Goal: Task Accomplishment & Management: Use online tool/utility

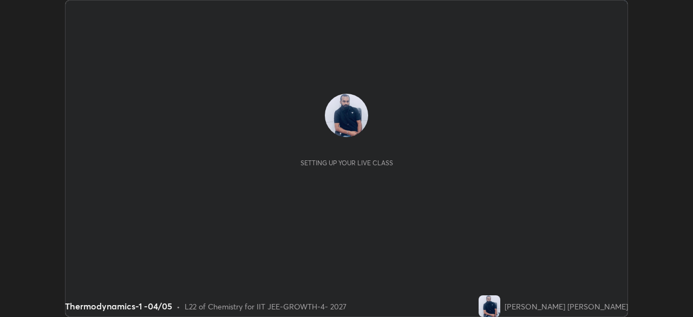
scroll to position [317, 693]
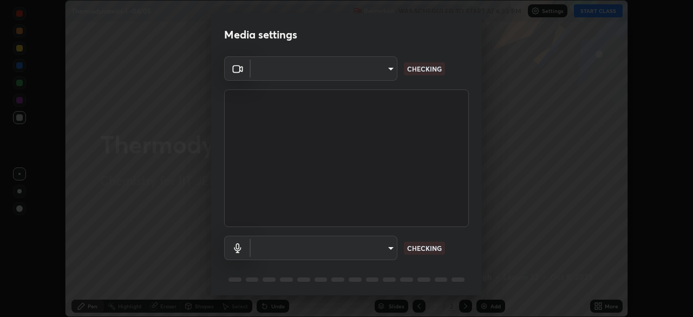
type input "17d2c207585f71db404e89a995004647405990faac99dbf05689083c50e95166"
click at [334, 248] on body "Erase all Thermodynamics-1 -04/05 Recording WAS SCHEDULED TO START AT 6:30 PM S…" at bounding box center [346, 158] width 693 height 317
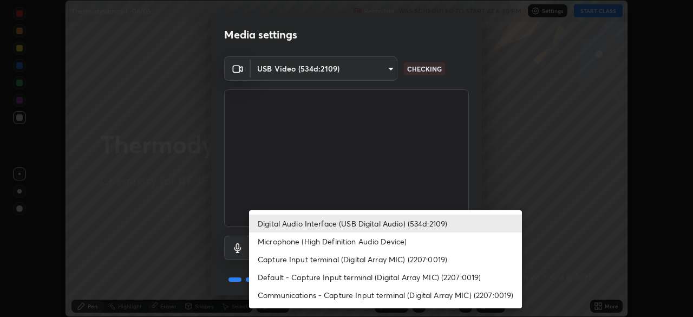
click at [315, 239] on li "Microphone (High Definition Audio Device)" at bounding box center [385, 241] width 273 height 18
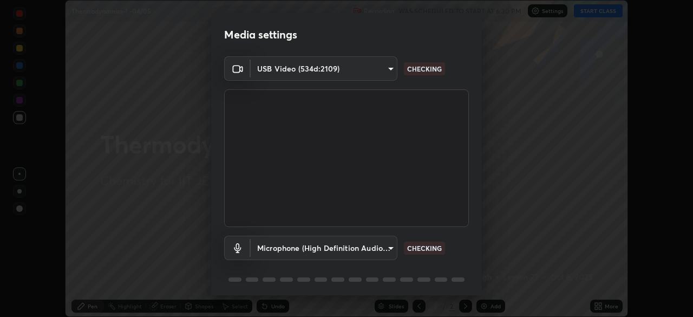
click at [323, 249] on body "Erase all Thermodynamics-1 -04/05 Recording WAS SCHEDULED TO START AT 6:30 PM S…" at bounding box center [346, 158] width 693 height 317
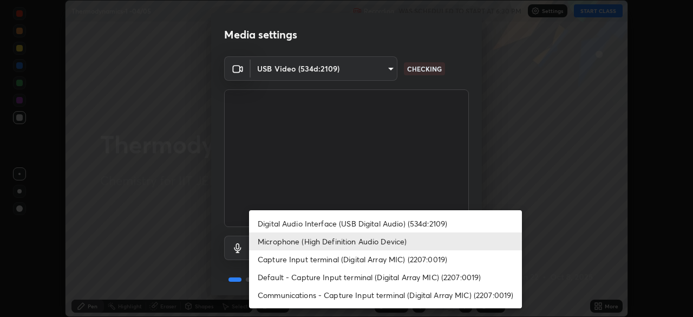
click at [328, 226] on li "Digital Audio Interface (USB Digital Audio) (534d:2109)" at bounding box center [385, 223] width 273 height 18
type input "6e93963290be9e002d36fcff9af5c9dc0fcdf2d6009eea6ab14cdaedc368ef8d"
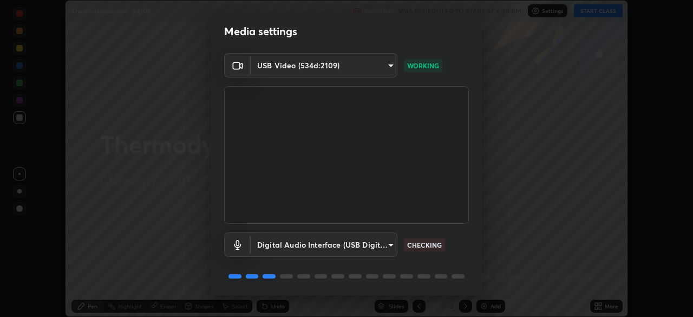
scroll to position [38, 0]
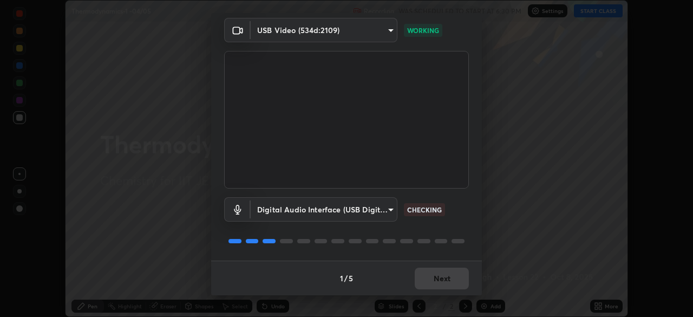
click at [441, 284] on div "1 / 5 Next" at bounding box center [346, 277] width 271 height 35
click at [448, 283] on div "1 / 5 Next" at bounding box center [346, 277] width 271 height 35
click at [453, 282] on div "1 / 5 Next" at bounding box center [346, 277] width 271 height 35
click at [456, 284] on div "1 / 5 Next" at bounding box center [346, 277] width 271 height 35
click at [456, 283] on button "Next" at bounding box center [442, 278] width 54 height 22
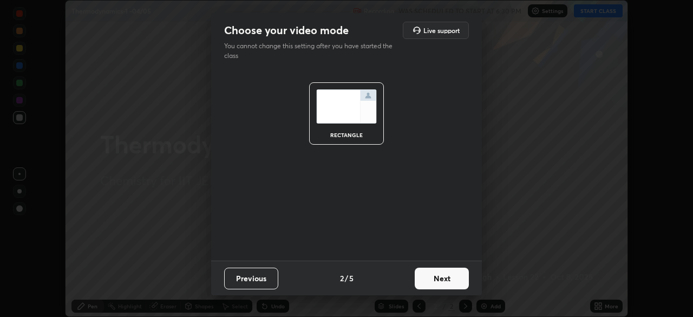
scroll to position [0, 0]
click at [456, 282] on button "Next" at bounding box center [442, 278] width 54 height 22
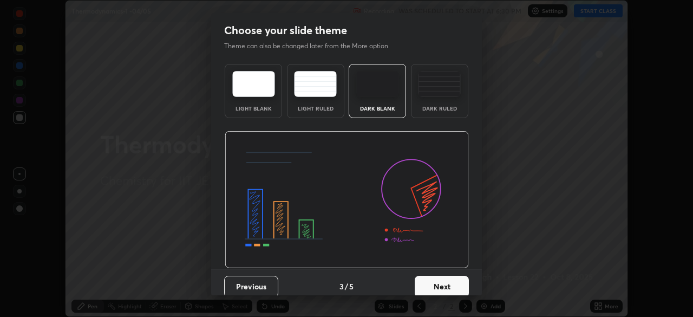
click at [456, 279] on button "Next" at bounding box center [442, 287] width 54 height 22
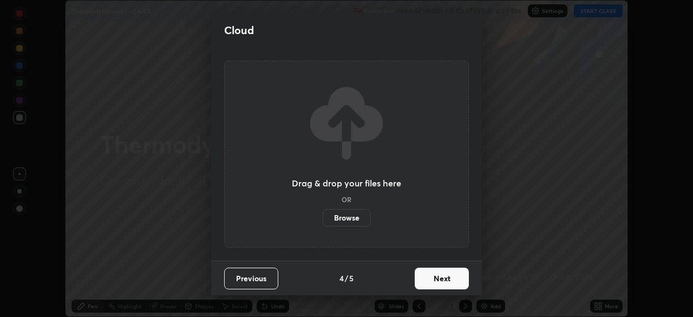
click at [455, 283] on button "Next" at bounding box center [442, 278] width 54 height 22
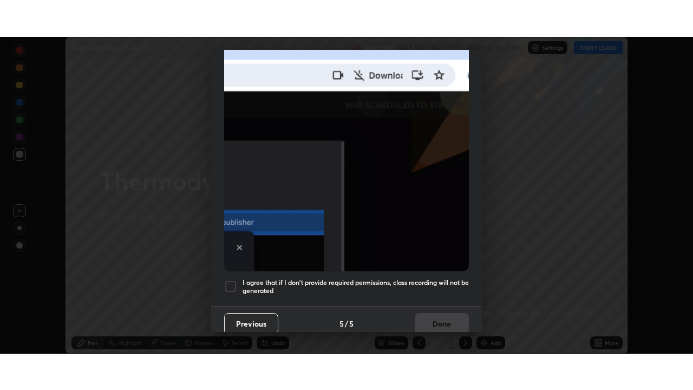
scroll to position [259, 0]
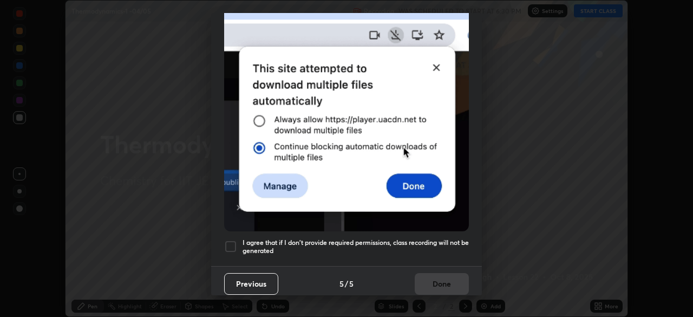
click at [229, 243] on div at bounding box center [230, 246] width 13 height 13
click at [440, 280] on button "Done" at bounding box center [442, 284] width 54 height 22
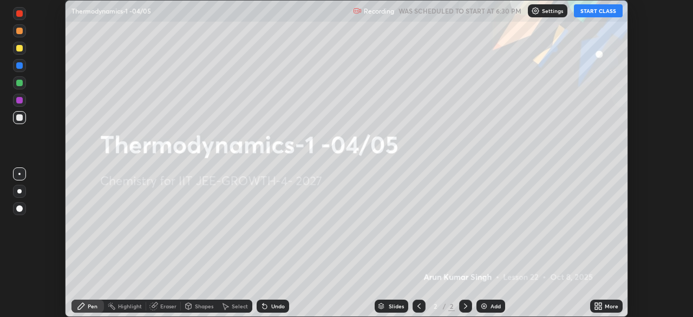
click at [591, 308] on div "More" at bounding box center [606, 305] width 32 height 13
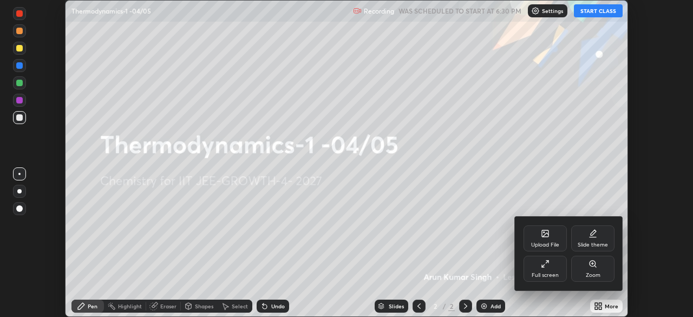
click at [562, 279] on div "Full screen" at bounding box center [545, 269] width 43 height 26
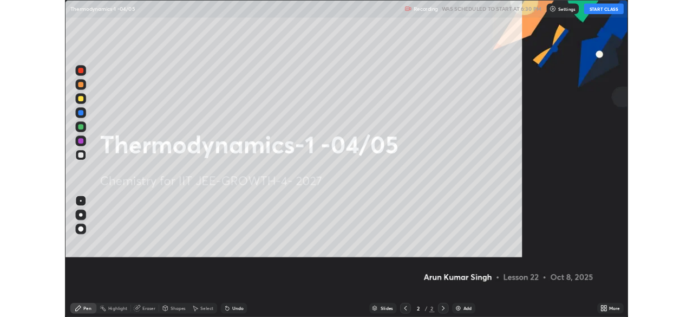
scroll to position [390, 693]
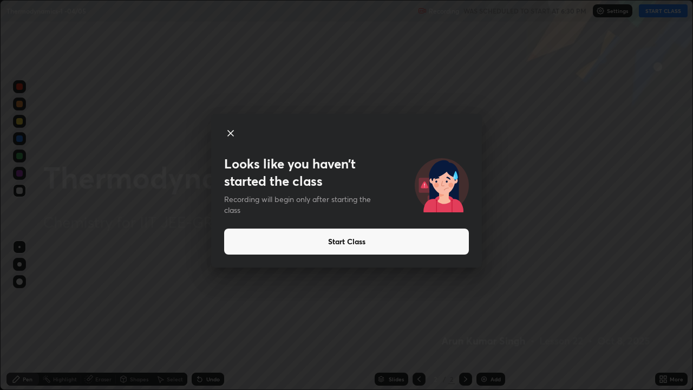
click at [232, 132] on icon at bounding box center [230, 132] width 5 height 5
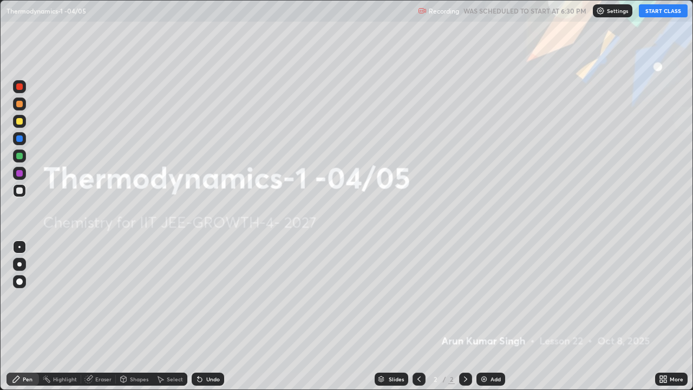
click at [665, 316] on icon at bounding box center [665, 381] width 3 height 3
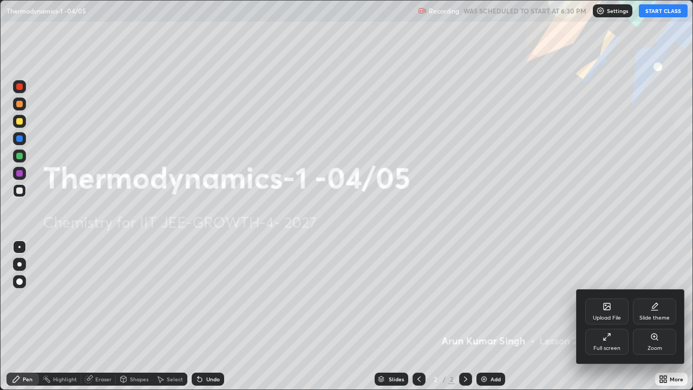
click at [604, 316] on icon at bounding box center [607, 336] width 9 height 9
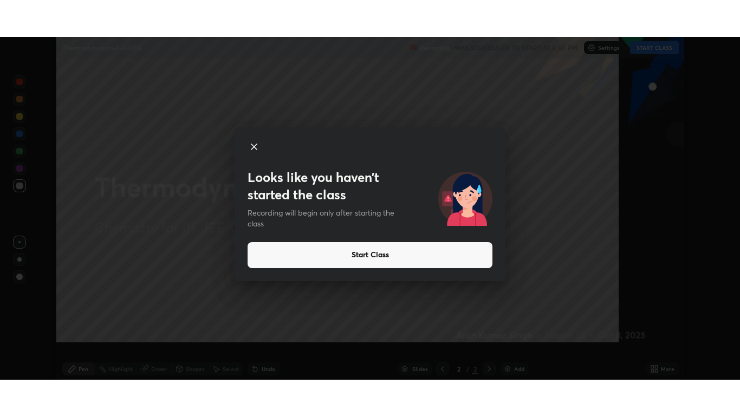
scroll to position [53805, 53409]
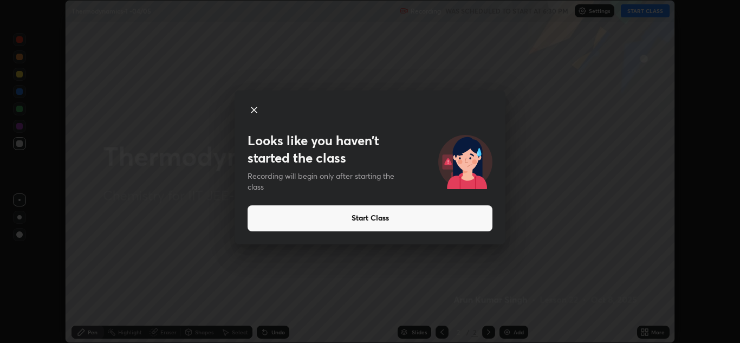
click at [253, 105] on icon at bounding box center [253, 109] width 13 height 13
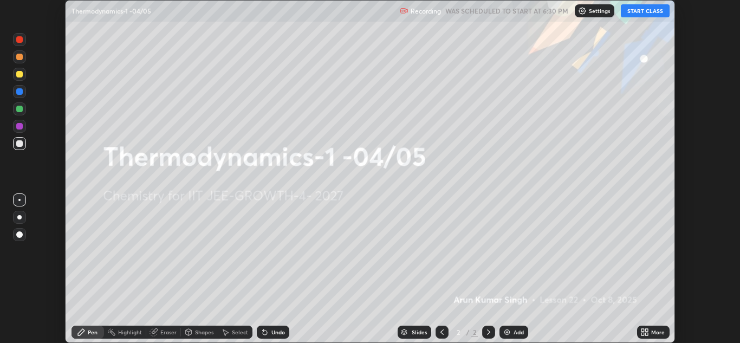
click at [639, 13] on button "START CLASS" at bounding box center [645, 10] width 49 height 13
click at [647, 316] on icon at bounding box center [646, 333] width 3 height 3
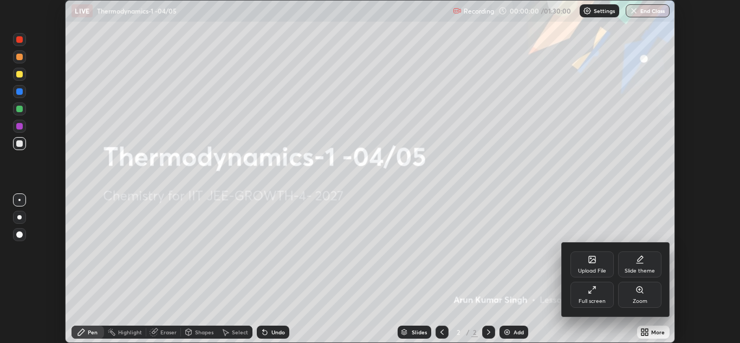
click at [601, 294] on div "Full screen" at bounding box center [591, 295] width 43 height 26
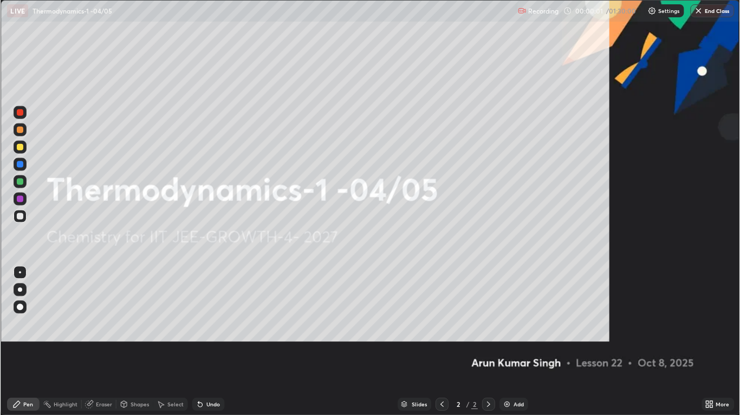
scroll to position [416, 740]
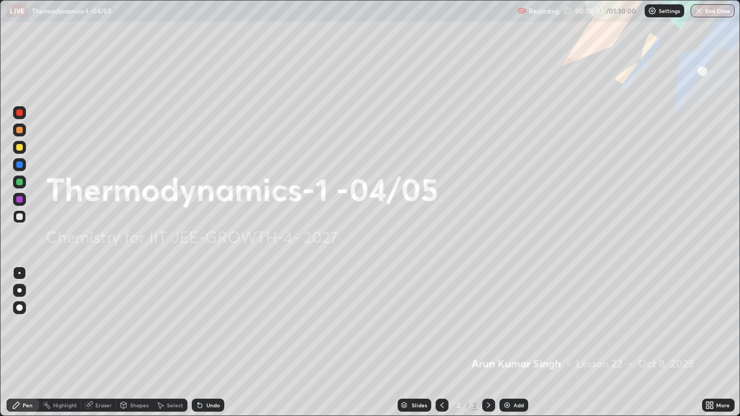
click at [511, 316] on div "Add" at bounding box center [513, 405] width 29 height 13
click at [510, 316] on img at bounding box center [506, 405] width 9 height 9
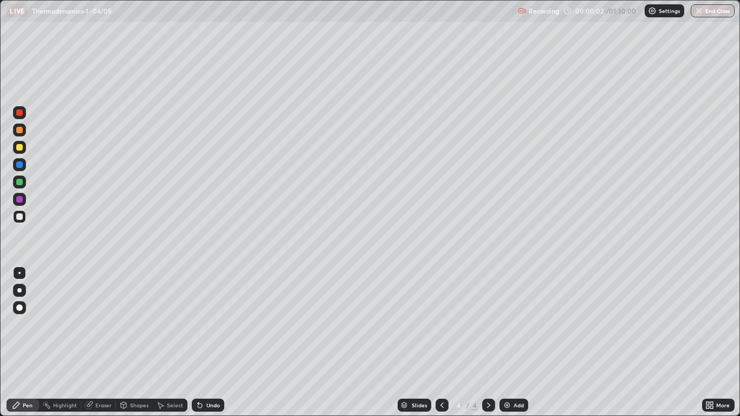
click at [511, 316] on img at bounding box center [506, 405] width 9 height 9
click at [511, 316] on div "Add" at bounding box center [513, 405] width 29 height 13
click at [511, 316] on img at bounding box center [506, 405] width 9 height 9
click at [510, 316] on img at bounding box center [506, 405] width 9 height 9
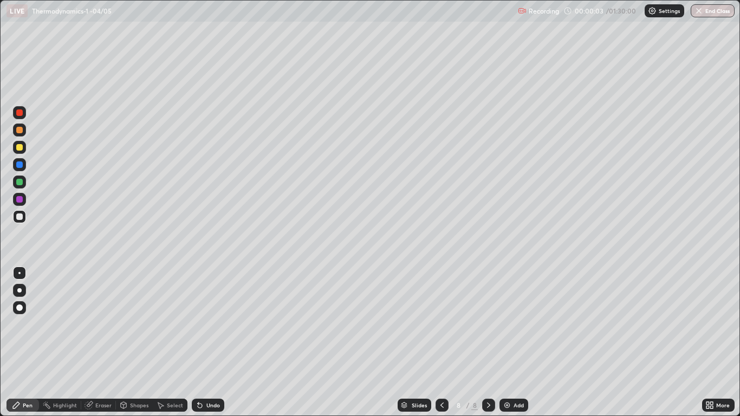
click at [511, 316] on div "Add" at bounding box center [513, 405] width 29 height 13
click at [512, 316] on div "Add" at bounding box center [514, 405] width 29 height 13
click at [513, 316] on div "Add" at bounding box center [514, 405] width 29 height 13
click at [512, 316] on div "Add" at bounding box center [513, 405] width 29 height 13
click at [511, 316] on img at bounding box center [506, 405] width 9 height 9
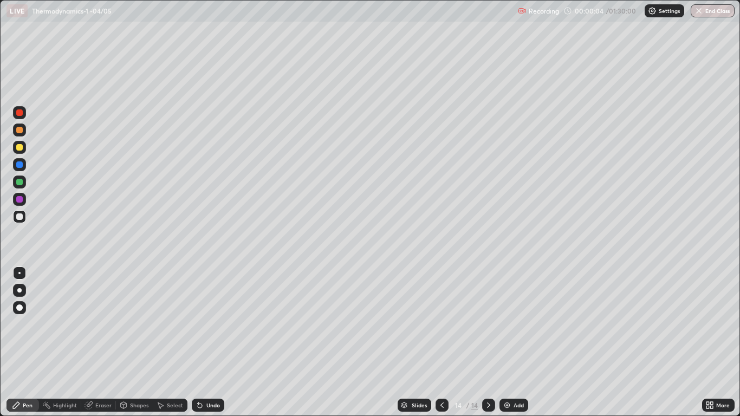
click at [513, 316] on div "Add" at bounding box center [518, 404] width 10 height 5
click at [511, 316] on img at bounding box center [506, 405] width 9 height 9
click at [441, 316] on icon at bounding box center [442, 405] width 9 height 9
click at [440, 316] on icon at bounding box center [442, 405] width 9 height 9
click at [442, 316] on icon at bounding box center [442, 405] width 9 height 9
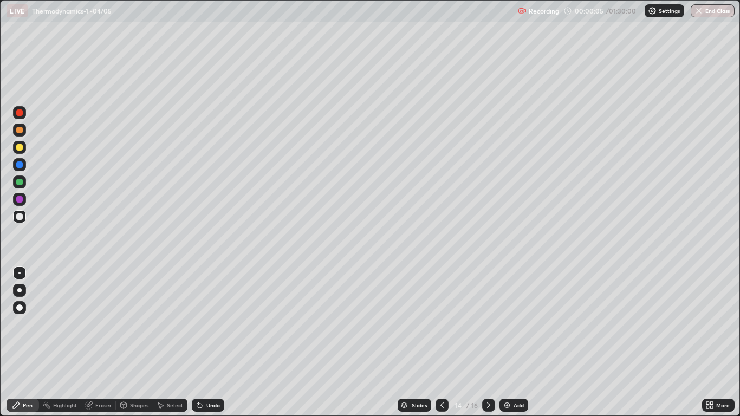
click at [441, 316] on icon at bounding box center [442, 405] width 9 height 9
click at [443, 316] on icon at bounding box center [442, 405] width 9 height 9
click at [442, 316] on div at bounding box center [441, 405] width 13 height 13
click at [441, 316] on div at bounding box center [441, 405] width 13 height 13
click at [440, 316] on div at bounding box center [441, 405] width 13 height 13
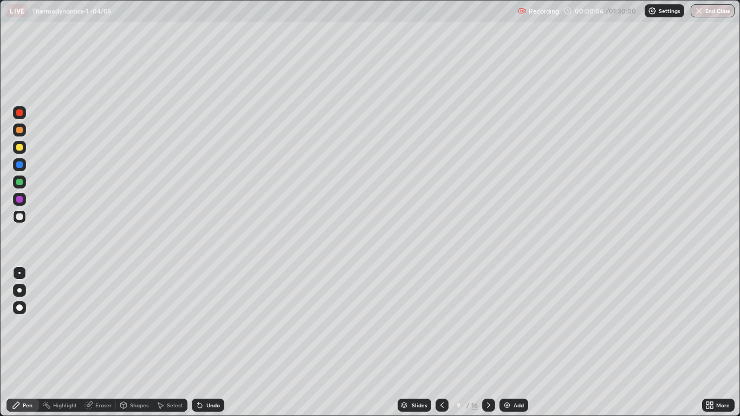
click at [441, 316] on div at bounding box center [441, 405] width 13 height 13
click at [440, 316] on div at bounding box center [441, 405] width 13 height 13
click at [440, 316] on div at bounding box center [441, 405] width 13 height 22
click at [441, 316] on div at bounding box center [441, 405] width 13 height 13
click at [441, 316] on div at bounding box center [441, 405] width 13 height 22
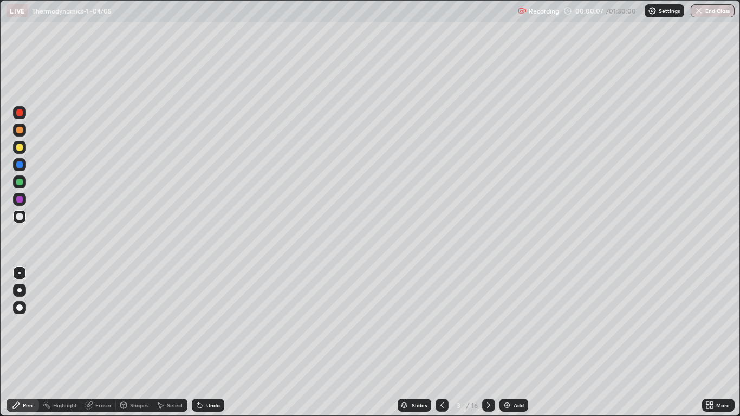
click at [438, 316] on div at bounding box center [441, 405] width 13 height 22
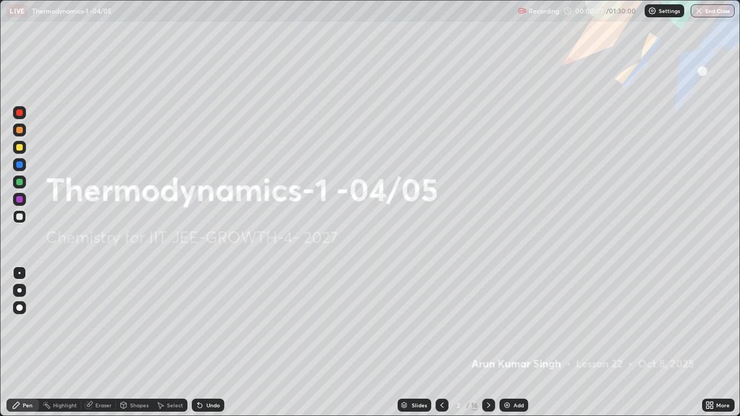
click at [441, 316] on icon at bounding box center [442, 405] width 9 height 9
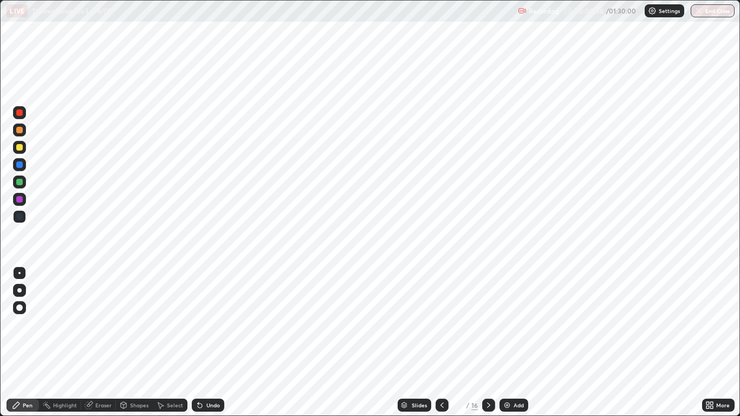
click at [487, 316] on icon at bounding box center [488, 404] width 3 height 5
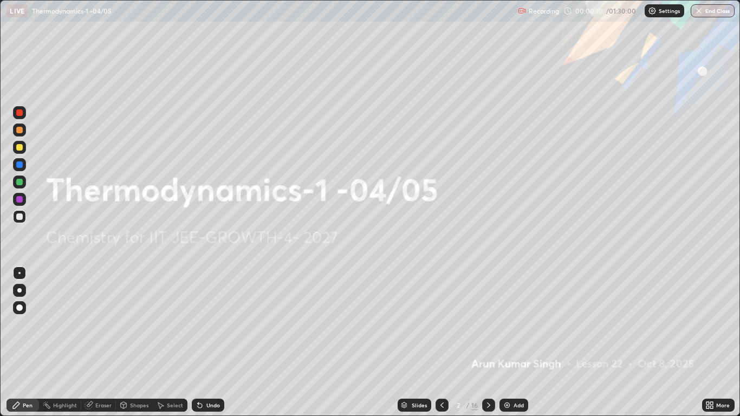
click at [15, 289] on div at bounding box center [19, 290] width 13 height 13
click at [488, 316] on icon at bounding box center [488, 405] width 9 height 9
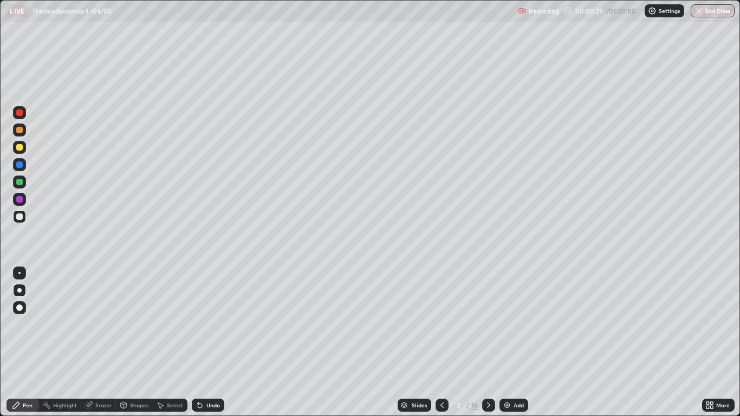
click at [19, 217] on div at bounding box center [19, 216] width 6 height 6
click at [213, 316] on div "Undo" at bounding box center [208, 405] width 32 height 13
click at [221, 316] on div "Undo" at bounding box center [208, 405] width 32 height 13
click at [19, 291] on div at bounding box center [19, 290] width 4 height 4
click at [207, 316] on div "Undo" at bounding box center [213, 404] width 14 height 5
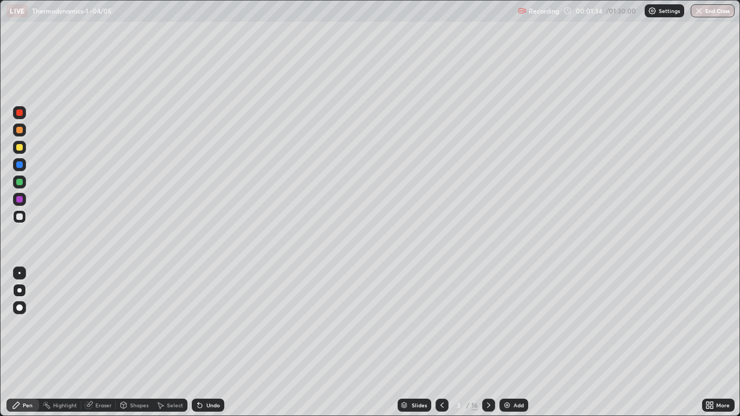
click at [206, 316] on div "Undo" at bounding box center [213, 404] width 14 height 5
click at [21, 211] on div at bounding box center [19, 216] width 13 height 13
click at [204, 316] on div "Undo" at bounding box center [208, 405] width 32 height 13
click at [199, 316] on icon at bounding box center [200, 405] width 4 height 4
click at [16, 221] on div at bounding box center [19, 216] width 13 height 13
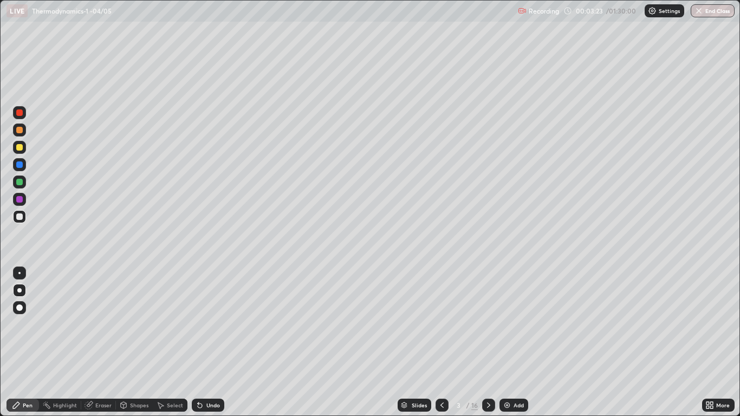
click at [21, 221] on div at bounding box center [19, 216] width 13 height 13
click at [488, 316] on div at bounding box center [488, 405] width 13 height 13
click at [203, 316] on div "Undo" at bounding box center [208, 405] width 32 height 13
click at [206, 316] on div "Undo" at bounding box center [208, 405] width 32 height 13
click at [205, 316] on div "Undo" at bounding box center [205, 405] width 37 height 22
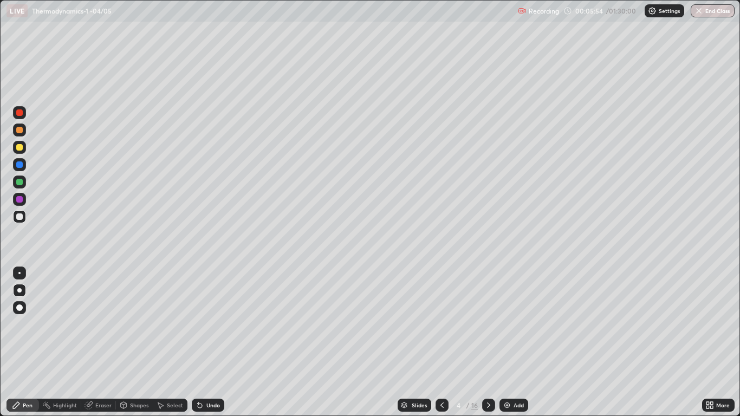
click at [23, 182] on div at bounding box center [19, 181] width 13 height 13
click at [475, 316] on div "16" at bounding box center [474, 405] width 6 height 10
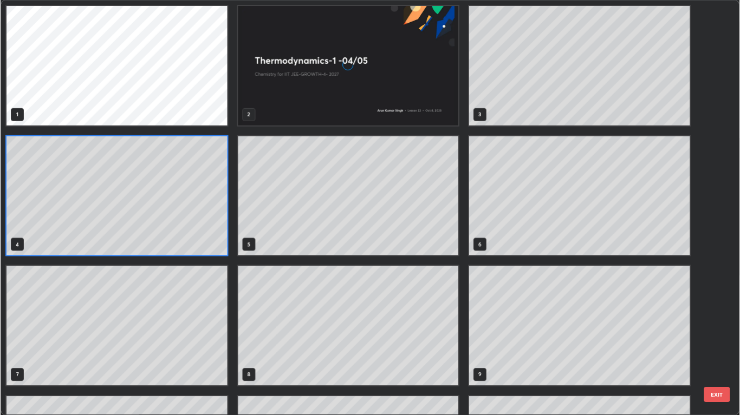
scroll to position [412, 733]
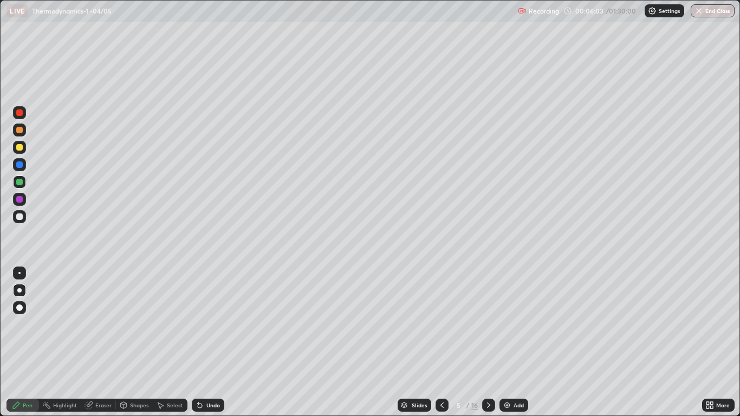
click at [21, 217] on div at bounding box center [19, 216] width 6 height 6
click at [24, 165] on div at bounding box center [19, 164] width 13 height 13
click at [22, 149] on div at bounding box center [19, 147] width 6 height 6
click at [20, 216] on div at bounding box center [19, 216] width 6 height 6
click at [22, 200] on div at bounding box center [19, 199] width 6 height 6
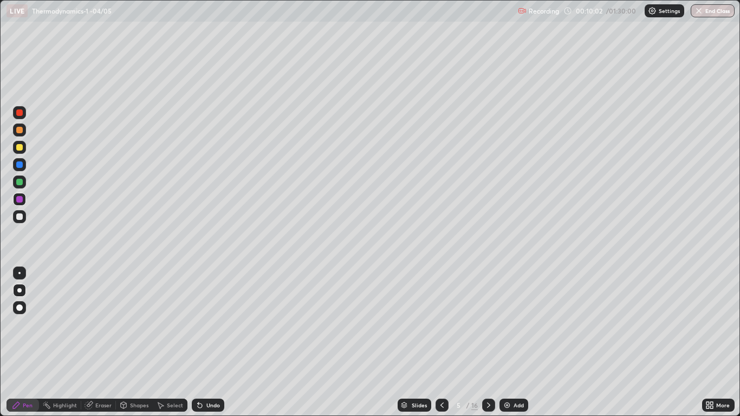
click at [21, 214] on div at bounding box center [19, 216] width 6 height 6
click at [488, 316] on icon at bounding box center [488, 405] width 9 height 9
click at [210, 316] on div "Undo" at bounding box center [213, 404] width 14 height 5
click at [218, 316] on div "Undo" at bounding box center [213, 404] width 14 height 5
click at [221, 316] on div "Undo" at bounding box center [208, 405] width 32 height 13
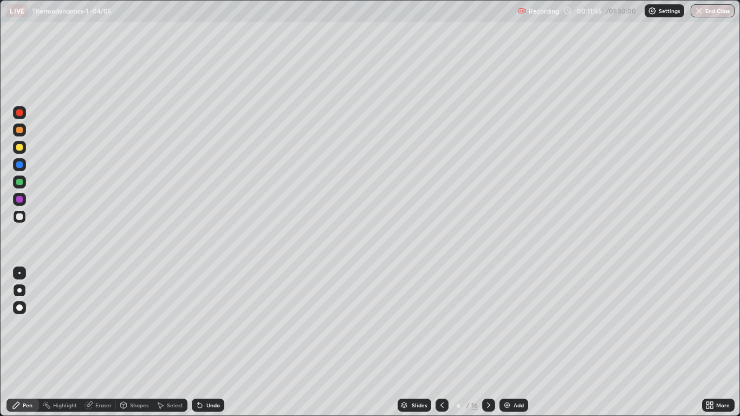
click at [218, 316] on div "Undo" at bounding box center [213, 404] width 14 height 5
click at [212, 316] on div "Undo" at bounding box center [208, 405] width 32 height 13
click at [211, 316] on div "Undo" at bounding box center [208, 405] width 32 height 13
click at [210, 316] on div "Undo" at bounding box center [208, 405] width 32 height 13
click at [218, 316] on div "Undo" at bounding box center [208, 405] width 32 height 13
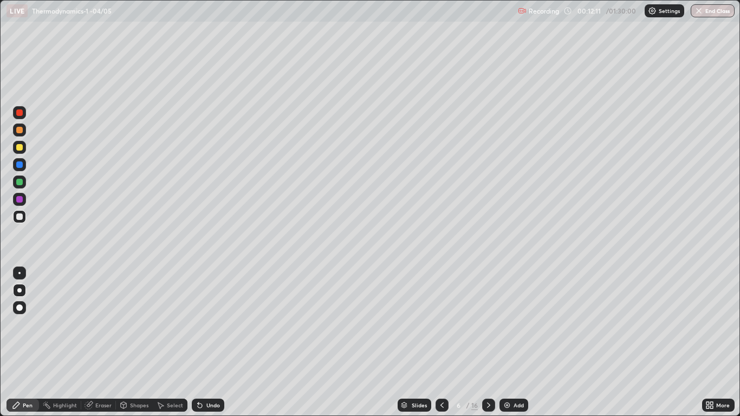
click at [221, 316] on div "Undo" at bounding box center [208, 405] width 32 height 13
click at [222, 316] on div "Undo" at bounding box center [208, 405] width 32 height 13
click at [220, 316] on div "Undo" at bounding box center [208, 405] width 32 height 13
click at [221, 316] on div "Undo" at bounding box center [208, 405] width 32 height 13
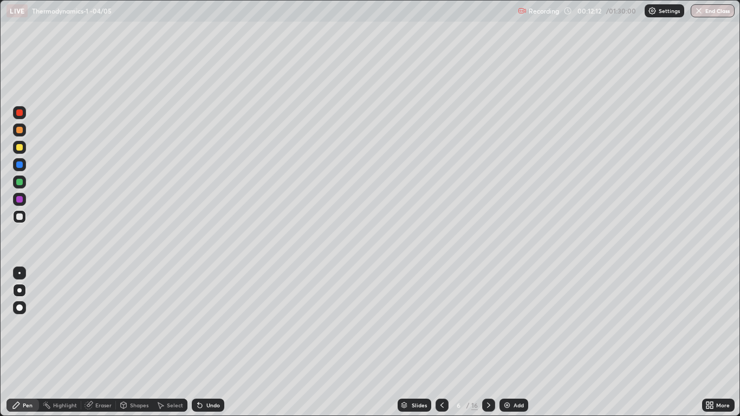
click at [221, 316] on div "Undo" at bounding box center [208, 405] width 32 height 13
click at [217, 316] on div "Undo" at bounding box center [213, 404] width 14 height 5
click at [215, 316] on div "Undo" at bounding box center [213, 404] width 14 height 5
click at [441, 316] on icon at bounding box center [442, 405] width 9 height 9
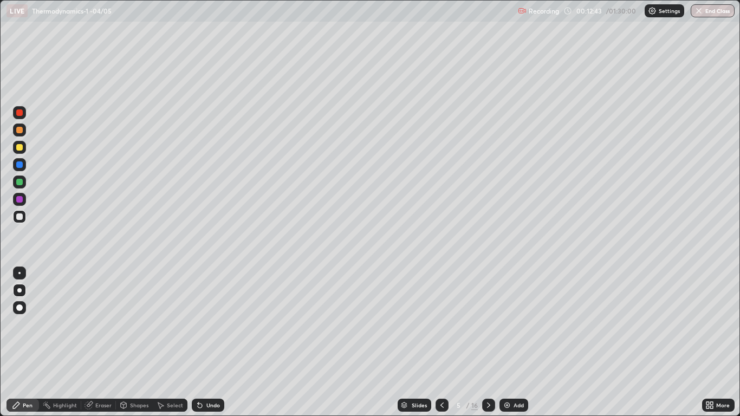
click at [488, 316] on icon at bounding box center [488, 405] width 9 height 9
click at [207, 316] on div "Undo" at bounding box center [213, 404] width 14 height 5
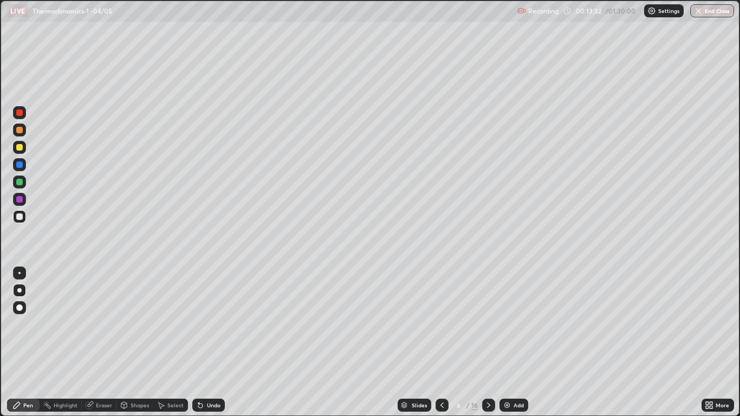
scroll to position [416, 740]
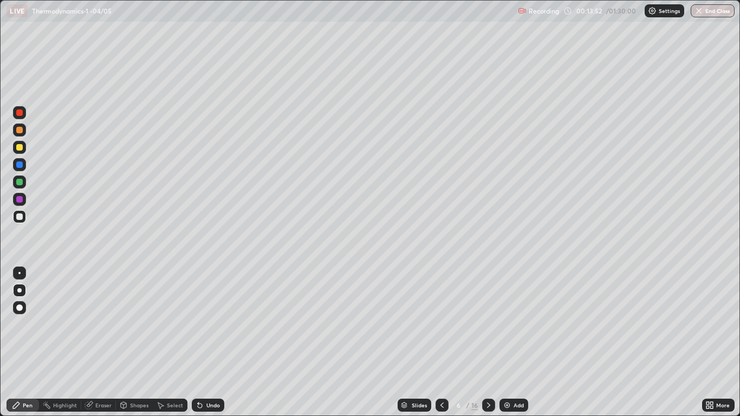
click at [204, 316] on div "Undo" at bounding box center [208, 405] width 32 height 13
click at [205, 316] on div "Undo" at bounding box center [208, 405] width 32 height 13
click at [206, 316] on div "Undo" at bounding box center [213, 404] width 14 height 5
click at [242, 316] on div "Slides 6 / 16 Add" at bounding box center [462, 405] width 477 height 22
click at [203, 316] on icon at bounding box center [199, 405] width 9 height 9
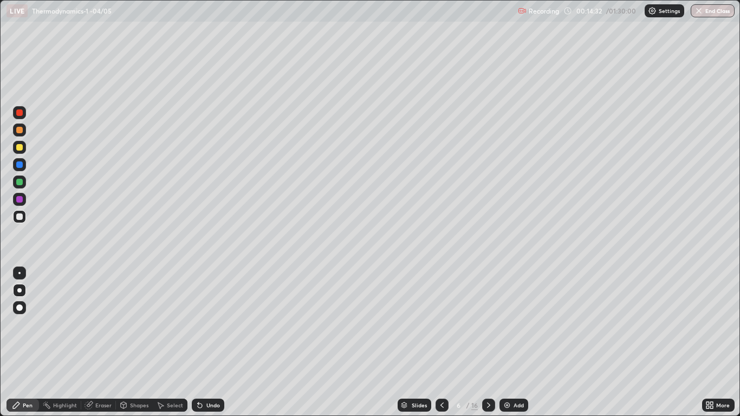
click at [100, 316] on div "Eraser" at bounding box center [103, 404] width 16 height 5
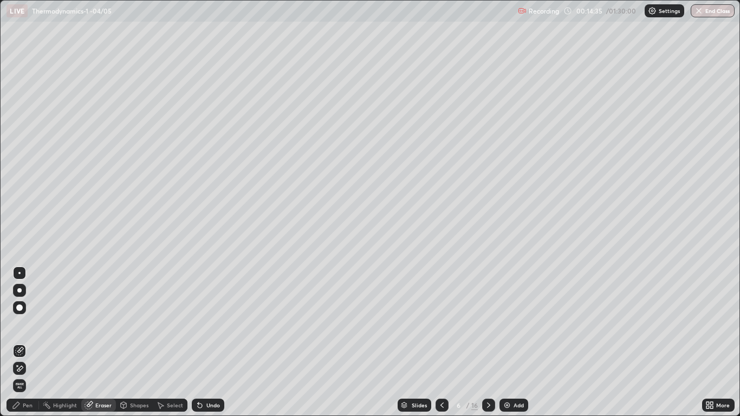
click at [19, 316] on icon at bounding box center [16, 405] width 9 height 9
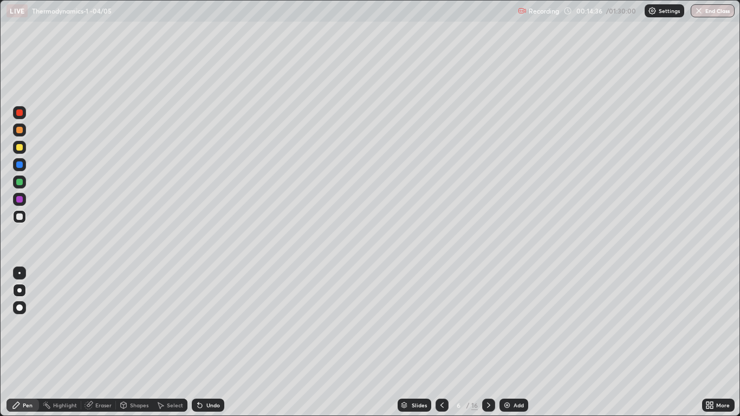
click at [19, 217] on div at bounding box center [19, 216] width 6 height 6
click at [210, 316] on div "Undo" at bounding box center [213, 404] width 14 height 5
click at [441, 316] on icon at bounding box center [441, 404] width 3 height 5
click at [22, 129] on div at bounding box center [19, 130] width 6 height 6
click at [488, 316] on icon at bounding box center [488, 405] width 9 height 9
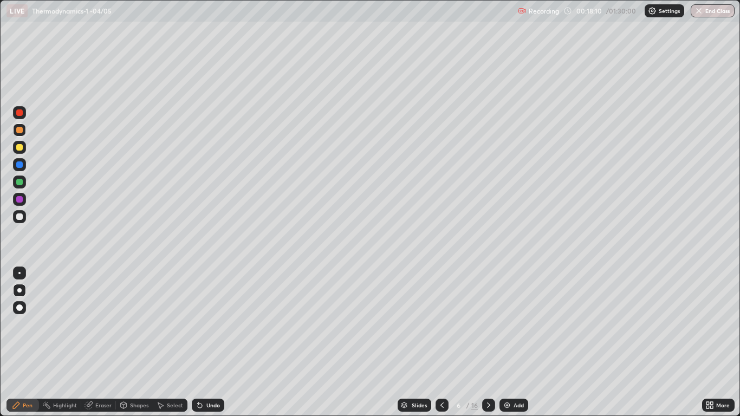
click at [21, 182] on div at bounding box center [19, 182] width 6 height 6
click at [204, 316] on div "Undo" at bounding box center [208, 405] width 32 height 13
click at [441, 316] on icon at bounding box center [442, 405] width 9 height 9
click at [485, 316] on div at bounding box center [488, 405] width 13 height 22
click at [101, 316] on div "Eraser" at bounding box center [103, 404] width 16 height 5
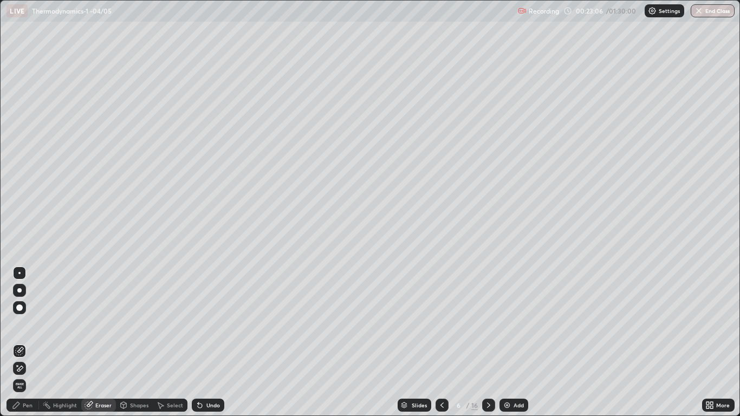
scroll to position [53732, 53409]
click at [22, 316] on div "Pen" at bounding box center [22, 405] width 32 height 13
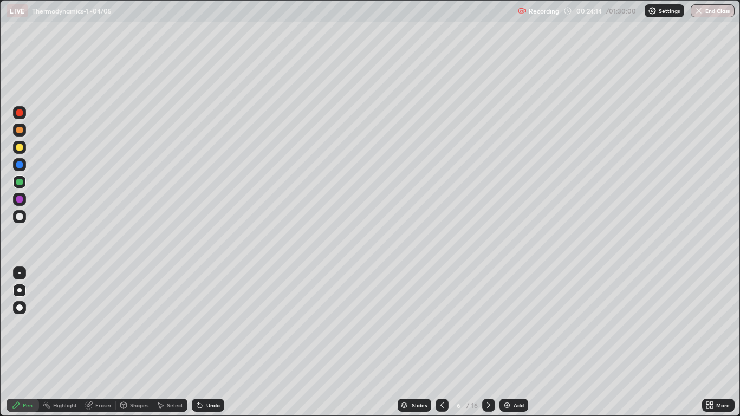
click at [441, 316] on icon at bounding box center [442, 405] width 9 height 9
click at [501, 316] on div "Add" at bounding box center [513, 405] width 29 height 13
click at [20, 217] on div at bounding box center [19, 216] width 6 height 6
click at [138, 316] on div "Shapes" at bounding box center [139, 404] width 18 height 5
click at [103, 316] on div "Eraser" at bounding box center [103, 404] width 16 height 5
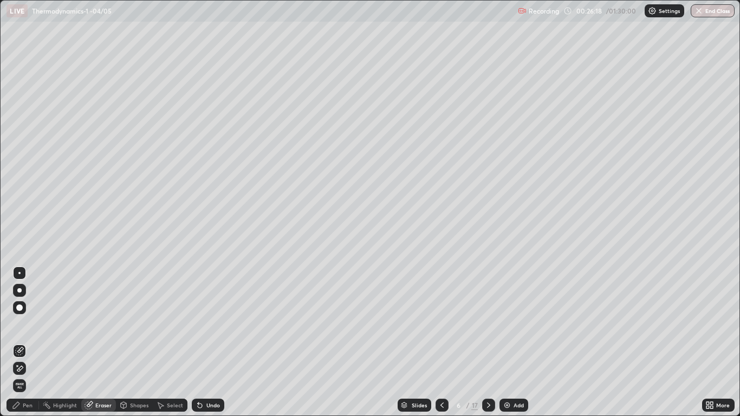
click at [18, 316] on icon at bounding box center [16, 405] width 6 height 6
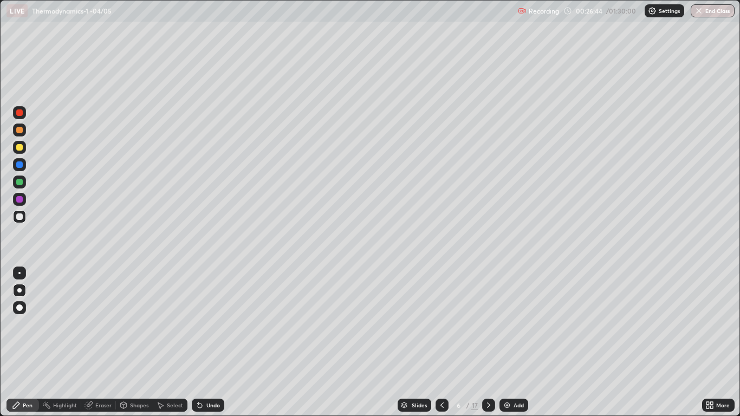
click at [213, 316] on div "Undo" at bounding box center [213, 404] width 14 height 5
click at [199, 316] on icon at bounding box center [199, 405] width 9 height 9
click at [205, 316] on div "Undo" at bounding box center [208, 405] width 32 height 13
click at [207, 316] on div "Undo" at bounding box center [213, 404] width 14 height 5
click at [205, 316] on div "Undo" at bounding box center [208, 405] width 32 height 13
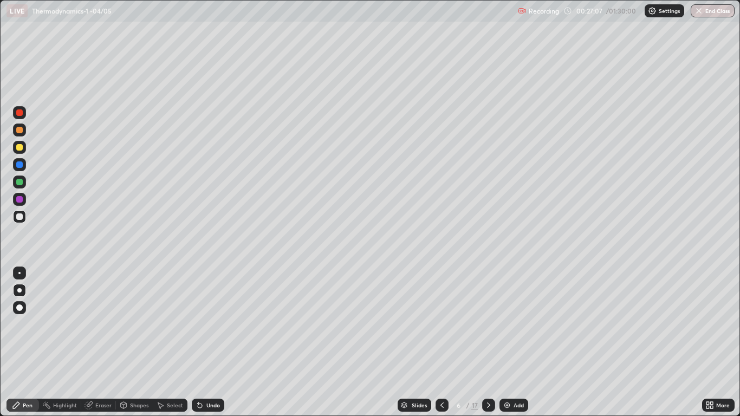
click at [205, 316] on div "Undo" at bounding box center [208, 405] width 32 height 13
click at [206, 316] on div "Undo" at bounding box center [208, 405] width 32 height 13
click at [208, 316] on div "Undo" at bounding box center [208, 405] width 32 height 13
click at [207, 316] on div "Undo" at bounding box center [208, 405] width 32 height 13
click at [209, 316] on div "Undo" at bounding box center [208, 405] width 32 height 13
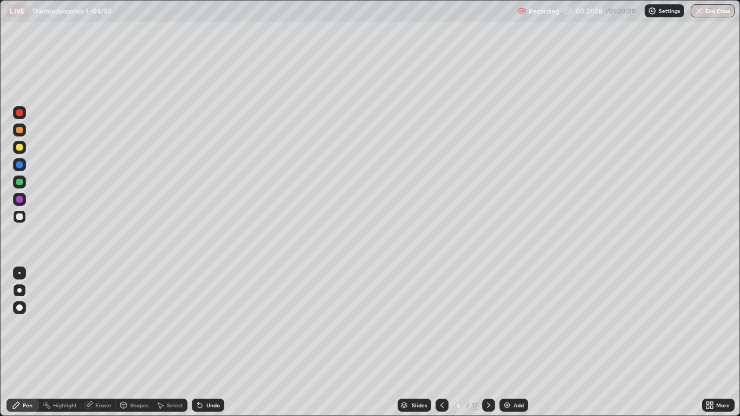
click at [210, 316] on div "Undo" at bounding box center [208, 405] width 32 height 13
click at [211, 316] on div "Undo" at bounding box center [208, 405] width 32 height 13
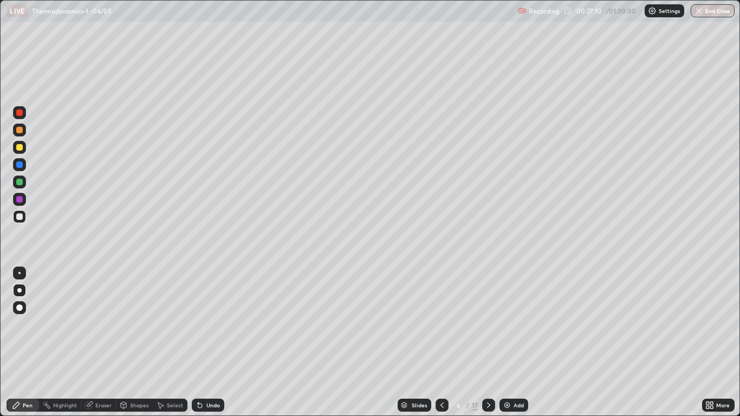
click at [211, 316] on div "Undo" at bounding box center [213, 404] width 14 height 5
click at [211, 316] on div "Undo" at bounding box center [208, 405] width 32 height 13
click at [215, 316] on div "Undo" at bounding box center [213, 404] width 14 height 5
click at [441, 316] on icon at bounding box center [442, 405] width 9 height 9
click at [486, 316] on icon at bounding box center [488, 405] width 9 height 9
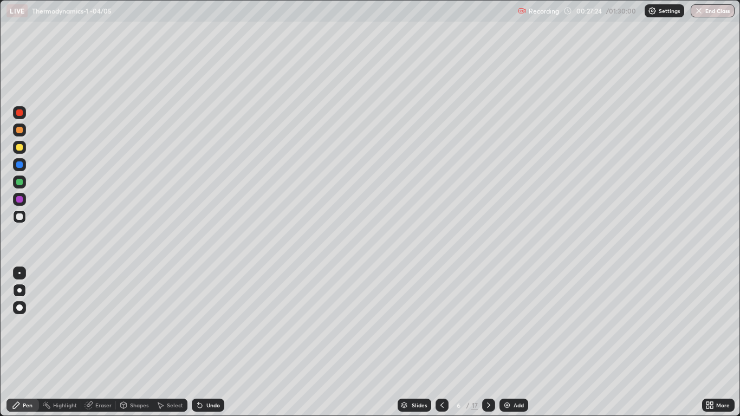
click at [441, 316] on icon at bounding box center [442, 405] width 9 height 9
click at [488, 316] on icon at bounding box center [488, 405] width 9 height 9
click at [442, 316] on div at bounding box center [441, 405] width 13 height 13
click at [489, 316] on icon at bounding box center [488, 405] width 9 height 9
click at [494, 316] on div at bounding box center [488, 405] width 13 height 22
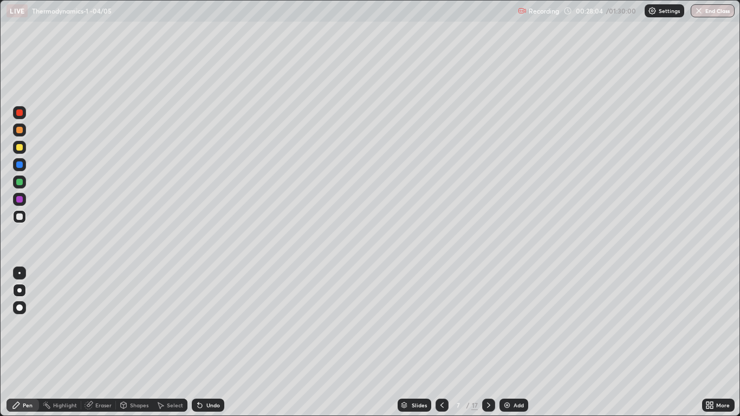
click at [206, 316] on div "Undo" at bounding box center [213, 404] width 14 height 5
click at [488, 316] on icon at bounding box center [488, 405] width 9 height 9
click at [487, 316] on div at bounding box center [488, 405] width 13 height 13
click at [441, 316] on icon at bounding box center [441, 404] width 3 height 5
click at [443, 316] on div at bounding box center [441, 405] width 13 height 22
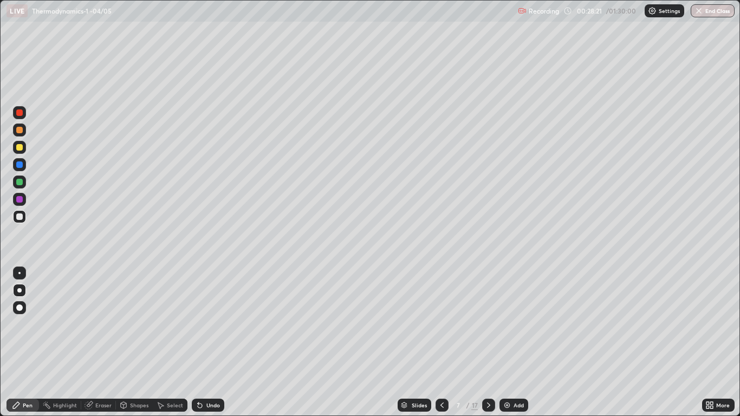
click at [446, 316] on div at bounding box center [441, 405] width 13 height 22
click at [492, 316] on div at bounding box center [488, 405] width 13 height 13
click at [442, 316] on icon at bounding box center [441, 404] width 3 height 5
click at [441, 316] on div at bounding box center [441, 405] width 13 height 22
click at [488, 316] on icon at bounding box center [488, 405] width 9 height 9
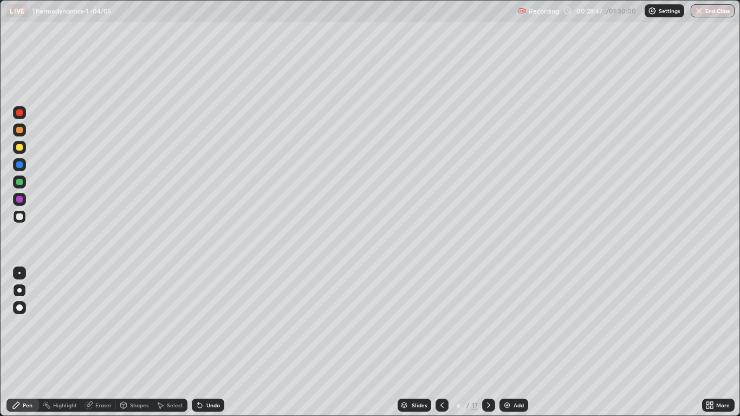
click at [492, 316] on div at bounding box center [488, 405] width 13 height 13
click at [488, 316] on icon at bounding box center [488, 405] width 9 height 9
click at [445, 316] on div at bounding box center [441, 405] width 13 height 13
click at [445, 316] on div at bounding box center [441, 405] width 13 height 22
click at [488, 316] on icon at bounding box center [488, 405] width 9 height 9
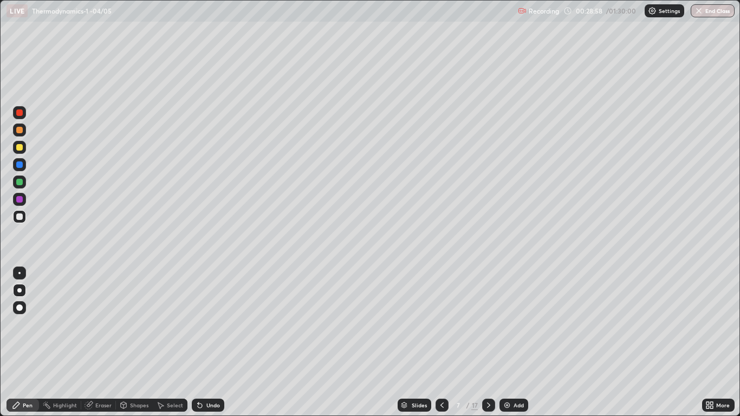
click at [492, 316] on icon at bounding box center [488, 405] width 9 height 9
click at [21, 222] on div at bounding box center [19, 216] width 13 height 13
click at [20, 182] on div at bounding box center [19, 182] width 6 height 6
click at [19, 219] on div at bounding box center [19, 216] width 6 height 6
click at [23, 200] on div at bounding box center [19, 199] width 13 height 13
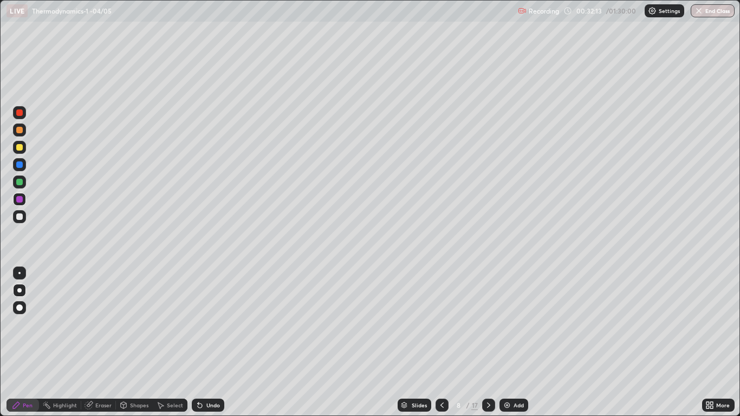
click at [19, 148] on div at bounding box center [19, 147] width 6 height 6
click at [20, 198] on div at bounding box center [19, 199] width 6 height 6
click at [20, 164] on div at bounding box center [19, 164] width 6 height 6
click at [24, 181] on div at bounding box center [19, 181] width 13 height 13
click at [18, 200] on div at bounding box center [19, 199] width 6 height 6
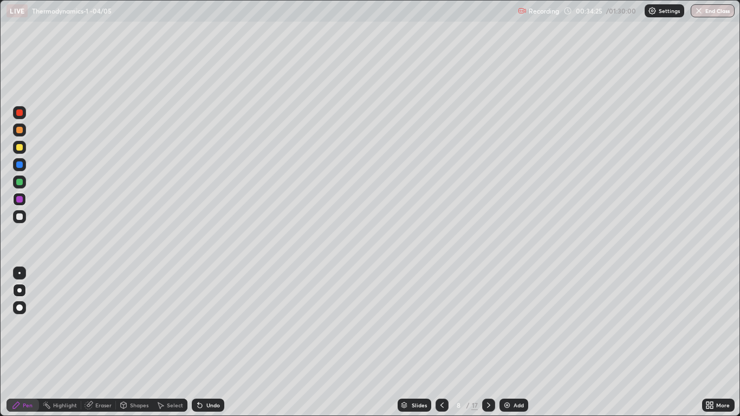
click at [14, 147] on div at bounding box center [19, 147] width 13 height 13
click at [16, 221] on div at bounding box center [19, 216] width 13 height 13
click at [487, 316] on div at bounding box center [488, 405] width 13 height 13
click at [22, 132] on div at bounding box center [19, 130] width 6 height 6
click at [18, 219] on div at bounding box center [19, 216] width 6 height 6
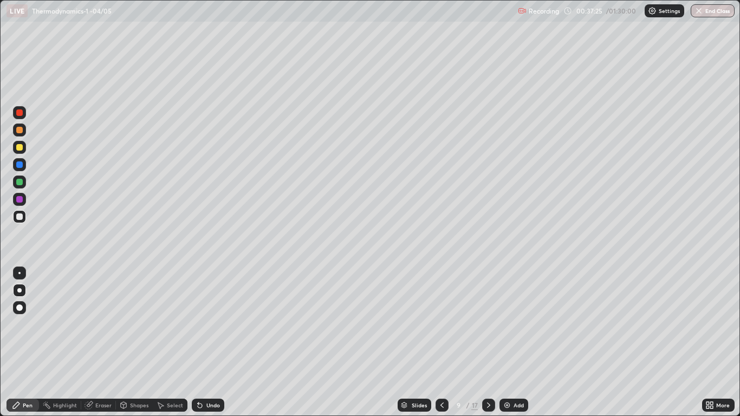
click at [207, 316] on div "Undo" at bounding box center [208, 405] width 32 height 13
click at [20, 164] on div at bounding box center [19, 164] width 6 height 6
click at [18, 179] on div at bounding box center [19, 182] width 6 height 6
click at [24, 216] on div at bounding box center [19, 216] width 13 height 13
click at [20, 199] on div at bounding box center [19, 199] width 6 height 6
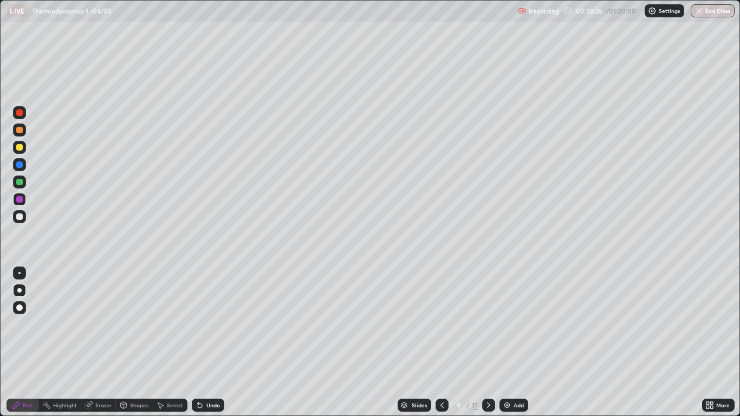
click at [24, 147] on div at bounding box center [19, 147] width 13 height 13
click at [211, 316] on div "Undo" at bounding box center [213, 404] width 14 height 5
click at [107, 316] on div "Eraser" at bounding box center [103, 404] width 16 height 5
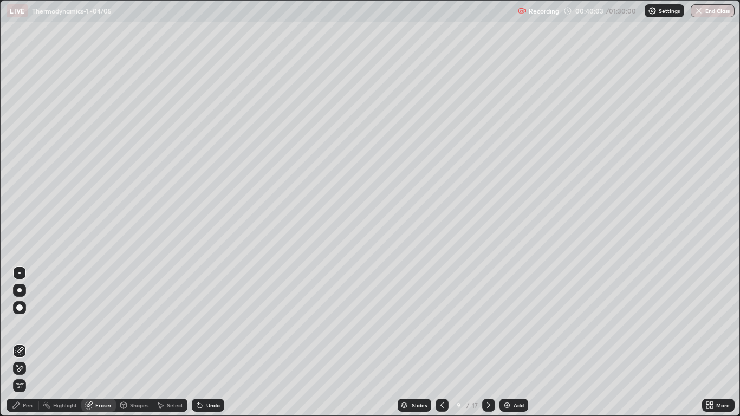
click at [19, 316] on icon at bounding box center [16, 405] width 9 height 9
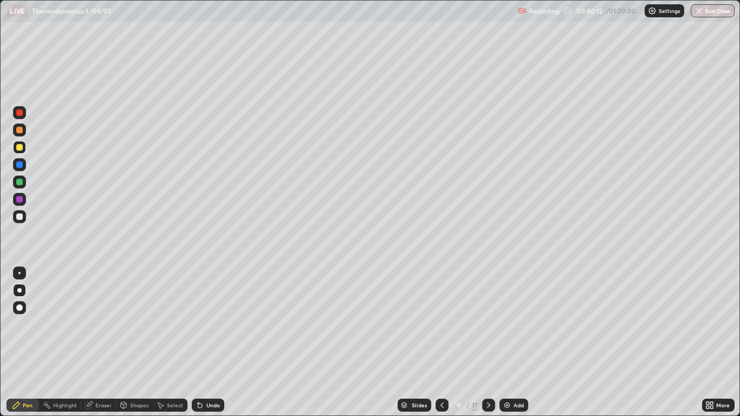
click at [488, 316] on icon at bounding box center [488, 405] width 9 height 9
click at [16, 218] on div at bounding box center [19, 216] width 6 height 6
click at [436, 316] on div at bounding box center [441, 405] width 13 height 13
click at [488, 316] on icon at bounding box center [488, 405] width 9 height 9
click at [209, 316] on div "Undo" at bounding box center [208, 405] width 32 height 13
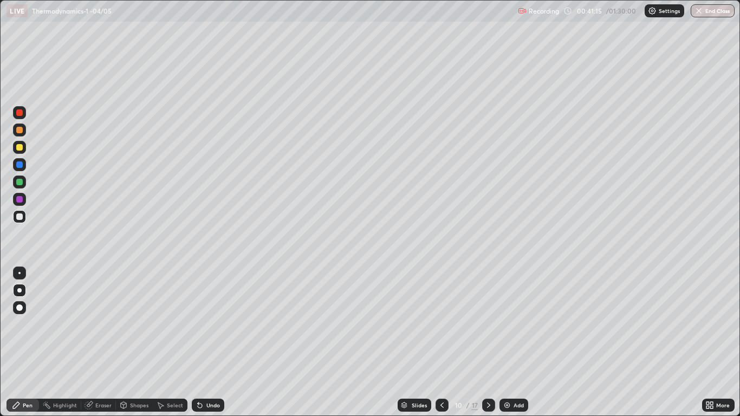
click at [19, 147] on div at bounding box center [19, 147] width 6 height 6
click at [25, 218] on div at bounding box center [19, 216] width 13 height 13
click at [208, 316] on div "Undo" at bounding box center [208, 405] width 32 height 13
click at [17, 130] on div at bounding box center [19, 130] width 6 height 6
click at [21, 218] on div at bounding box center [19, 216] width 6 height 6
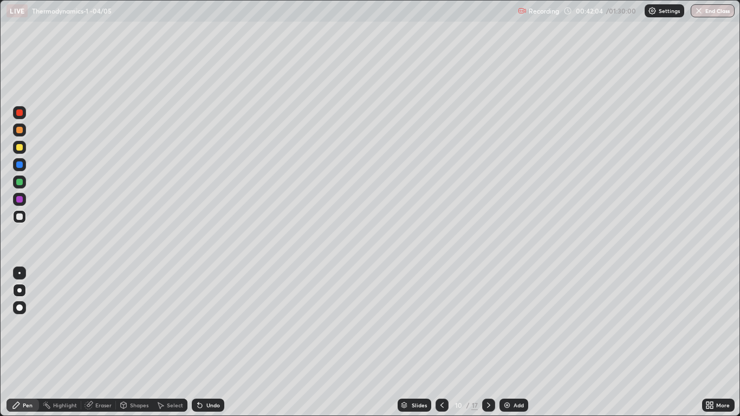
click at [440, 316] on icon at bounding box center [442, 405] width 9 height 9
click at [208, 316] on div "Undo" at bounding box center [208, 405] width 32 height 13
click at [196, 316] on icon at bounding box center [199, 405] width 9 height 9
click at [184, 316] on div "Select" at bounding box center [170, 405] width 35 height 13
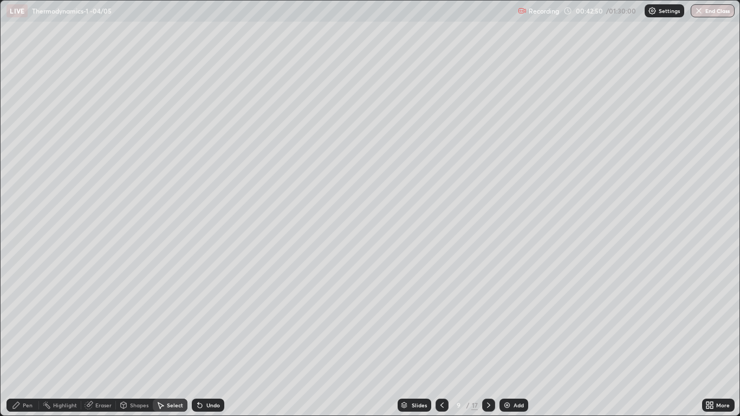
click at [198, 316] on icon at bounding box center [200, 405] width 4 height 4
click at [25, 316] on div "Pen" at bounding box center [28, 404] width 10 height 5
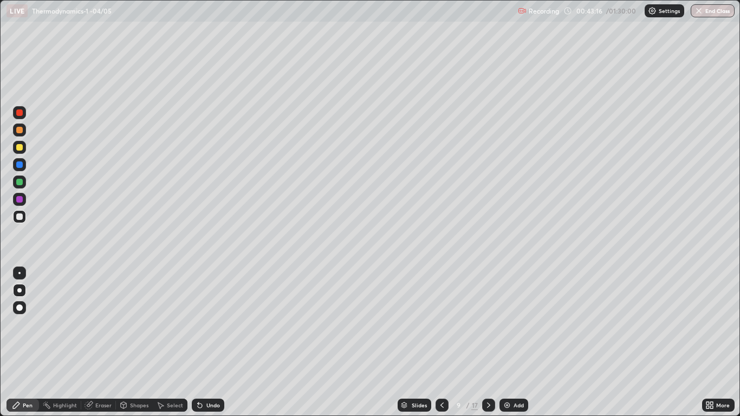
click at [18, 199] on div at bounding box center [19, 199] width 6 height 6
click at [488, 316] on icon at bounding box center [488, 405] width 9 height 9
click at [438, 316] on icon at bounding box center [442, 405] width 9 height 9
click at [488, 316] on icon at bounding box center [488, 404] width 3 height 5
click at [490, 316] on icon at bounding box center [488, 405] width 9 height 9
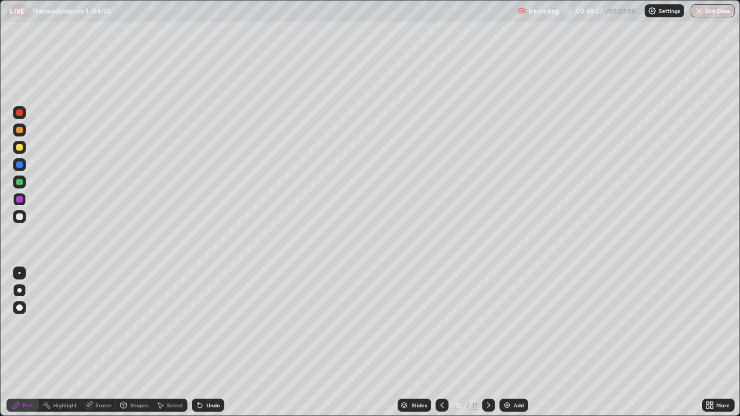
click at [436, 316] on div at bounding box center [441, 405] width 13 height 13
click at [488, 316] on icon at bounding box center [488, 405] width 9 height 9
click at [22, 216] on div at bounding box center [19, 216] width 6 height 6
click at [0, 309] on div "Setting up your live class" at bounding box center [369, 208] width 739 height 416
click at [198, 316] on icon at bounding box center [200, 405] width 4 height 4
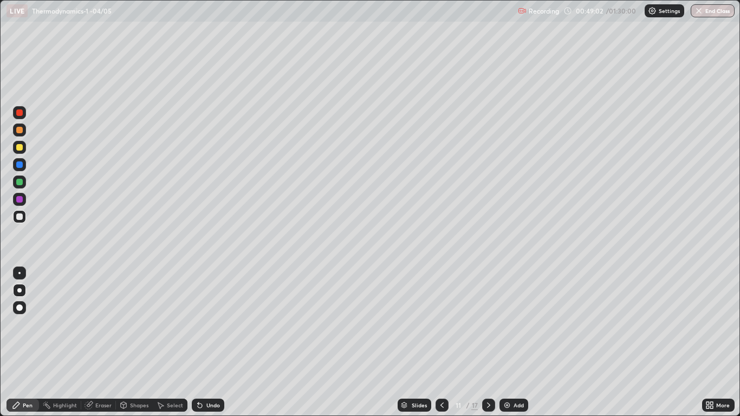
click at [198, 316] on icon at bounding box center [198, 402] width 1 height 1
click at [201, 316] on icon at bounding box center [199, 405] width 9 height 9
click at [203, 316] on icon at bounding box center [199, 405] width 9 height 9
click at [18, 217] on div at bounding box center [19, 216] width 6 height 6
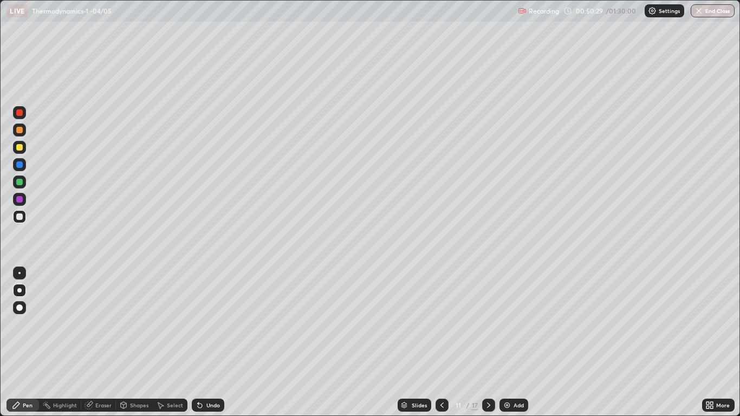
click at [19, 217] on div at bounding box center [19, 216] width 6 height 6
click at [443, 316] on icon at bounding box center [442, 405] width 9 height 9
click at [441, 316] on icon at bounding box center [442, 405] width 9 height 9
click at [492, 316] on icon at bounding box center [488, 405] width 9 height 9
click at [491, 316] on div at bounding box center [488, 405] width 13 height 13
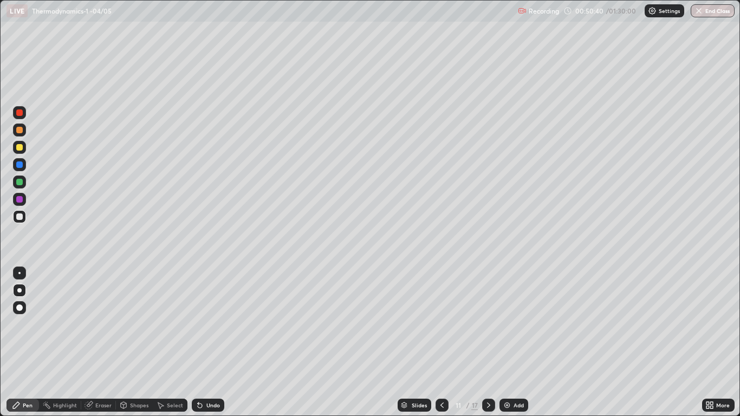
click at [213, 316] on div "Undo" at bounding box center [213, 404] width 14 height 5
click at [216, 316] on div "Undo" at bounding box center [213, 404] width 14 height 5
click at [218, 316] on div "Undo" at bounding box center [213, 404] width 14 height 5
click at [217, 316] on div "Undo" at bounding box center [208, 405] width 32 height 13
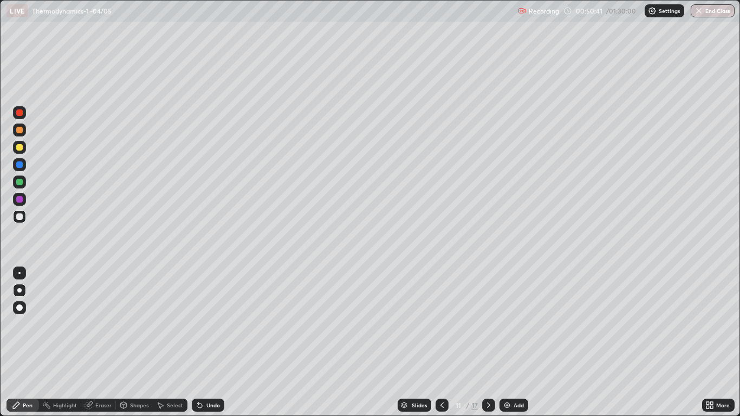
click at [218, 316] on div "Undo" at bounding box center [208, 405] width 32 height 13
click at [217, 316] on div "Undo" at bounding box center [213, 404] width 14 height 5
click at [208, 316] on div "Undo" at bounding box center [208, 405] width 32 height 13
click at [213, 316] on div "Undo" at bounding box center [213, 404] width 14 height 5
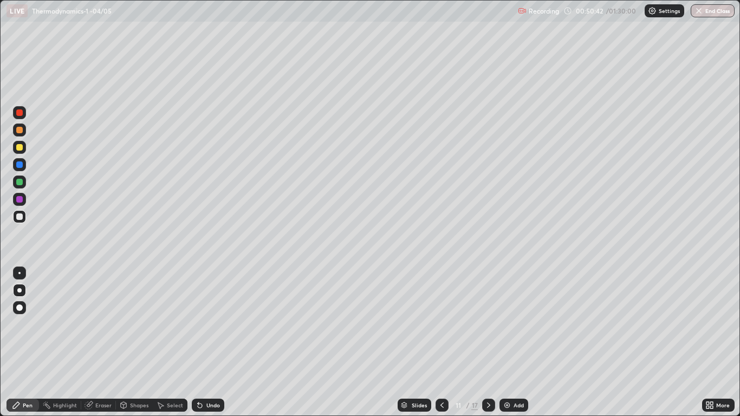
click at [217, 316] on div "Undo" at bounding box center [213, 404] width 14 height 5
click at [219, 316] on div "Undo" at bounding box center [208, 405] width 32 height 13
click at [218, 316] on div "Undo" at bounding box center [213, 404] width 14 height 5
click at [218, 316] on div "Undo" at bounding box center [208, 405] width 32 height 13
click at [206, 316] on div "Undo" at bounding box center [213, 404] width 14 height 5
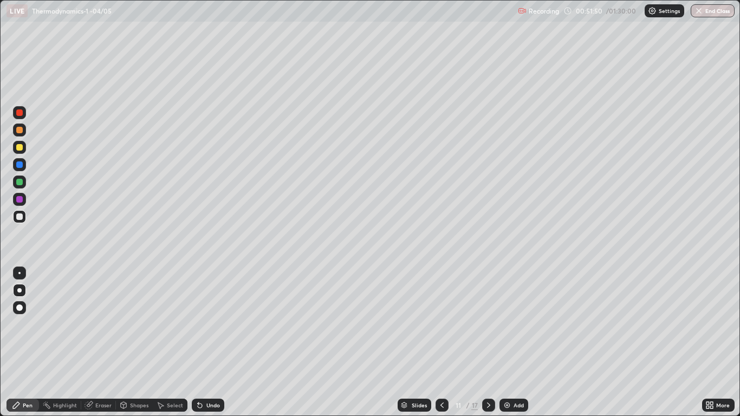
click at [206, 316] on div "Undo" at bounding box center [213, 404] width 14 height 5
click at [17, 181] on div at bounding box center [19, 182] width 6 height 6
click at [443, 316] on icon at bounding box center [442, 405] width 9 height 9
click at [488, 316] on div at bounding box center [488, 405] width 13 height 22
click at [19, 216] on div at bounding box center [19, 216] width 6 height 6
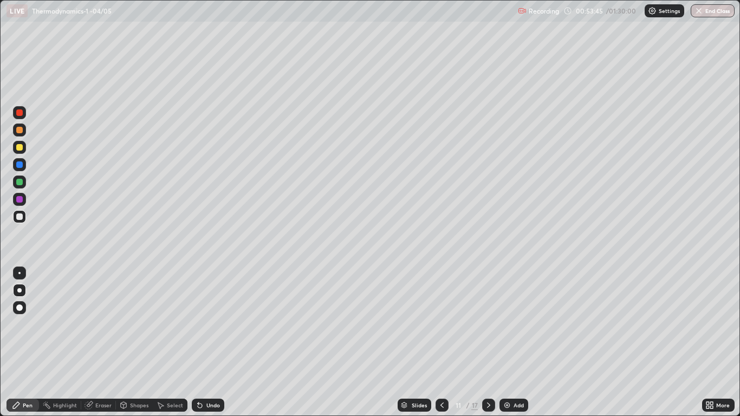
click at [210, 316] on div "Undo" at bounding box center [213, 404] width 14 height 5
click at [14, 161] on div at bounding box center [19, 164] width 13 height 13
click at [21, 152] on div at bounding box center [19, 147] width 13 height 13
click at [16, 153] on div at bounding box center [19, 147] width 13 height 13
click at [208, 316] on div "Undo" at bounding box center [213, 404] width 14 height 5
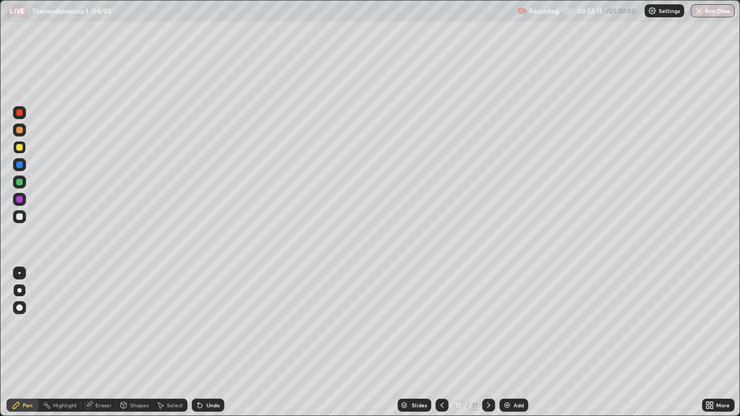
click at [204, 316] on div "Undo" at bounding box center [208, 405] width 32 height 13
click at [205, 316] on div "Undo" at bounding box center [208, 405] width 32 height 13
click at [18, 127] on div at bounding box center [19, 130] width 6 height 6
click at [215, 316] on div "Undo" at bounding box center [213, 404] width 14 height 5
click at [209, 316] on div "Undo" at bounding box center [208, 405] width 32 height 13
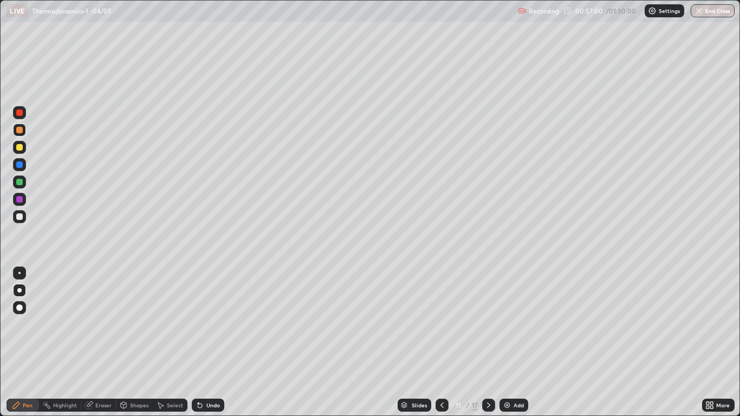
click at [206, 316] on div "Undo" at bounding box center [208, 405] width 32 height 13
click at [205, 316] on div "Undo" at bounding box center [208, 405] width 32 height 13
click at [229, 316] on div "Slides 11 / 17 Add" at bounding box center [462, 405] width 477 height 22
click at [231, 316] on div "Slides 11 / 17 Add" at bounding box center [462, 405] width 477 height 22
click at [236, 316] on div "Slides 11 / 17 Add" at bounding box center [462, 405] width 477 height 22
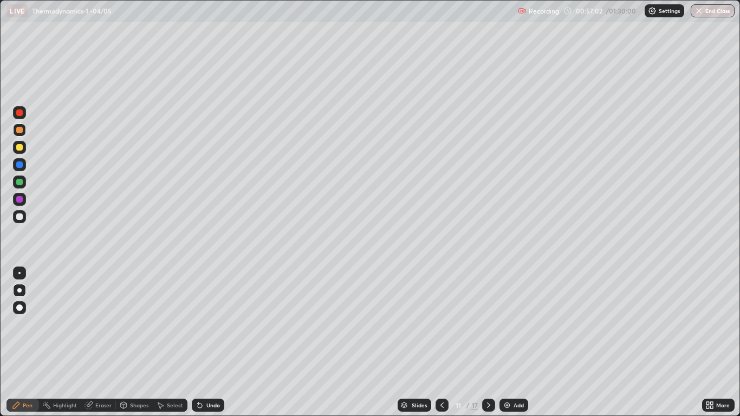
click at [212, 316] on div "Undo" at bounding box center [213, 404] width 14 height 5
click at [208, 316] on div "Undo" at bounding box center [213, 404] width 14 height 5
click at [488, 316] on icon at bounding box center [488, 405] width 9 height 9
click at [19, 217] on div at bounding box center [19, 216] width 6 height 6
click at [204, 316] on div "Undo" at bounding box center [208, 405] width 32 height 13
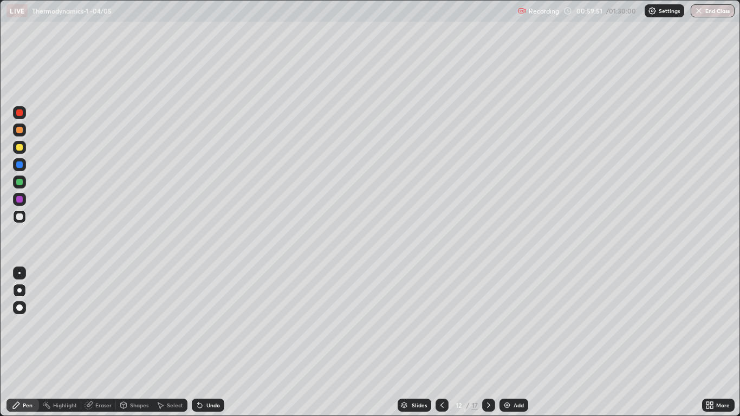
click at [208, 316] on div "Undo" at bounding box center [208, 405] width 32 height 13
click at [203, 316] on div "Undo" at bounding box center [208, 405] width 32 height 13
click at [21, 147] on div at bounding box center [19, 147] width 6 height 6
click at [200, 316] on icon at bounding box center [200, 405] width 4 height 4
click at [208, 316] on div "Undo" at bounding box center [213, 404] width 14 height 5
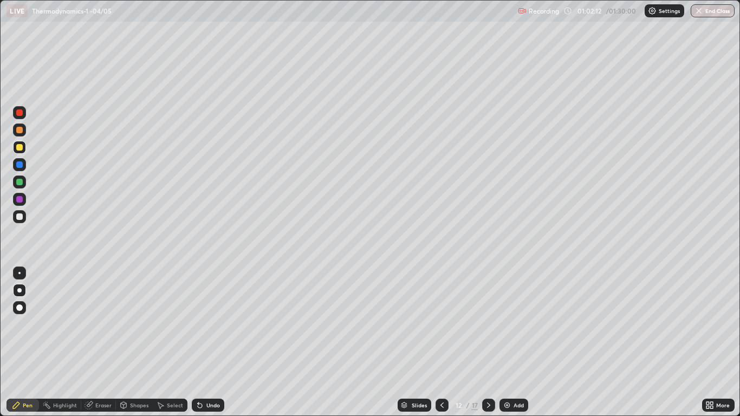
click at [212, 316] on div "Undo" at bounding box center [213, 404] width 14 height 5
click at [198, 316] on icon at bounding box center [200, 405] width 4 height 4
click at [409, 316] on div "Slides" at bounding box center [414, 405] width 34 height 13
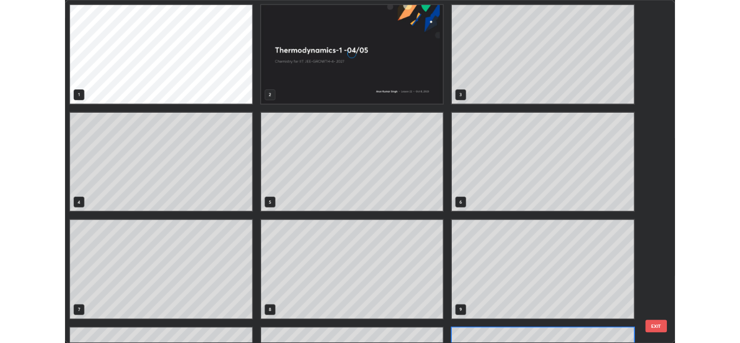
scroll to position [412, 733]
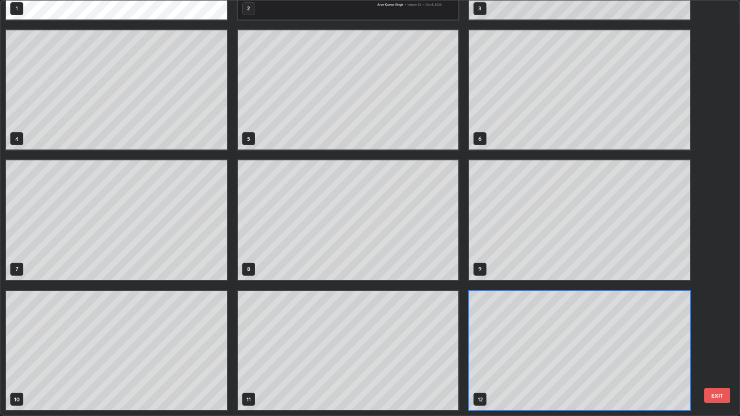
click at [693, 316] on button "EXIT" at bounding box center [717, 395] width 26 height 15
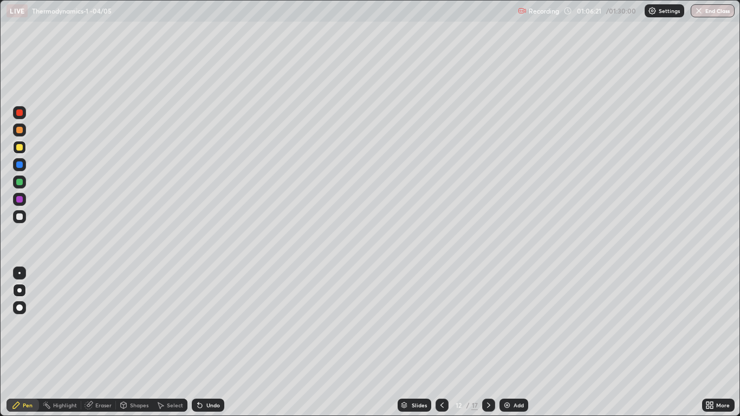
click at [693, 16] on button "End Class" at bounding box center [712, 10] width 44 height 13
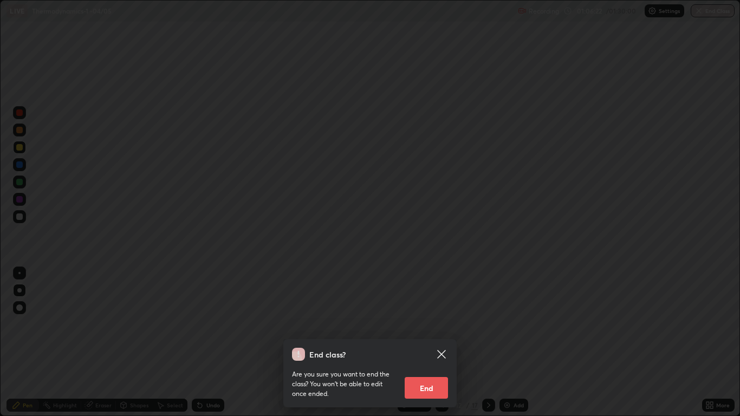
click at [433, 316] on button "End" at bounding box center [425, 388] width 43 height 22
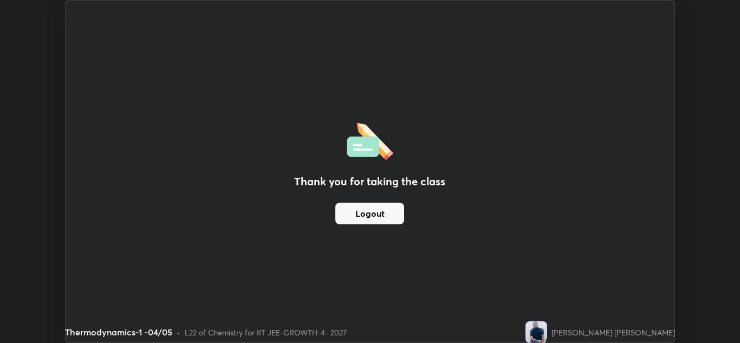
scroll to position [53805, 53409]
